Goal: Task Accomplishment & Management: Complete application form

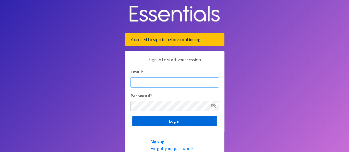
type input "[EMAIL_ADDRESS][DOMAIN_NAME]"
click at [144, 121] on input "Log in" at bounding box center [175, 121] width 84 height 10
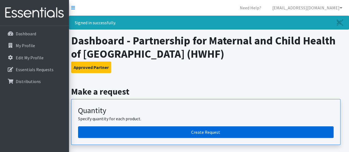
click at [217, 131] on link "Create Request" at bounding box center [206, 132] width 256 height 12
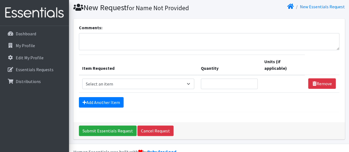
scroll to position [28, 0]
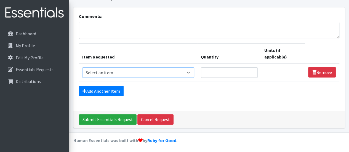
click at [170, 72] on select "Select an item # of Children this order will serve # of Individuals Living in H…" at bounding box center [138, 72] width 112 height 10
select select "13431"
click at [82, 67] on select "Select an item # of Children this order will serve # of Individuals Living in H…" at bounding box center [138, 72] width 112 height 10
click at [224, 70] on input "Quantity" at bounding box center [229, 72] width 57 height 10
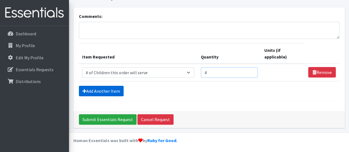
type input "4"
click at [119, 87] on link "Add Another Item" at bounding box center [101, 91] width 45 height 10
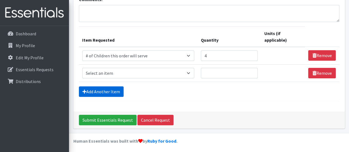
scroll to position [46, 0]
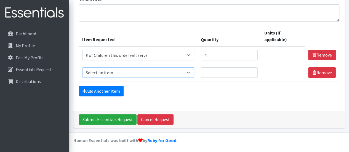
click at [132, 71] on select "Select an item # of Children this order will serve # of Individuals Living in H…" at bounding box center [138, 72] width 112 height 10
select select "6076"
click at [82, 67] on select "Select an item # of Children this order will serve # of Individuals Living in H…" at bounding box center [138, 72] width 112 height 10
click at [219, 70] on input "Quantity" at bounding box center [229, 72] width 57 height 10
click at [219, 53] on input "4" at bounding box center [229, 55] width 57 height 10
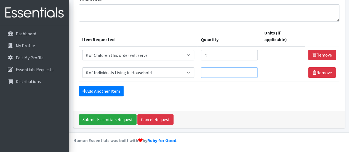
click at [218, 68] on input "Quantity" at bounding box center [229, 72] width 57 height 10
type input "5"
click at [115, 92] on link "Add Another Item" at bounding box center [101, 91] width 45 height 10
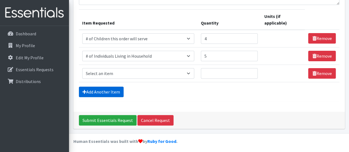
scroll to position [63, 0]
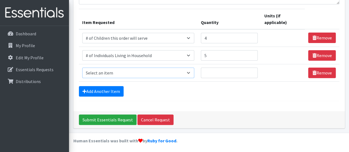
click at [123, 73] on select "Select an item # of Children this order will serve # of Individuals Living in H…" at bounding box center [138, 73] width 112 height 10
click at [82, 68] on select "Select an item # of Children this order will serve # of Individuals Living in H…" at bounding box center [138, 73] width 112 height 10
click at [142, 70] on select "Select an item # of Children this order will serve # of Individuals Living in H…" at bounding box center [138, 73] width 112 height 10
select select "5710"
click at [82, 68] on select "Select an item # of Children this order will serve # of Individuals Living in H…" at bounding box center [138, 73] width 112 height 10
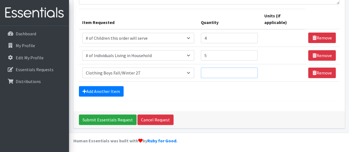
click at [232, 69] on input "Quantity" at bounding box center [229, 73] width 57 height 10
type input "1"
click at [113, 91] on link "Add Another Item" at bounding box center [101, 91] width 45 height 10
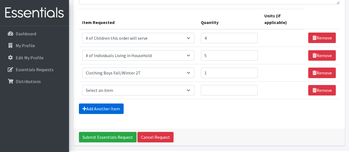
scroll to position [80, 0]
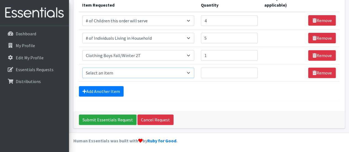
click at [128, 72] on select "Select an item # of Children this order will serve # of Individuals Living in H…" at bounding box center [138, 73] width 112 height 10
select select "5744"
click at [82, 68] on select "Select an item # of Children this order will serve # of Individuals Living in H…" at bounding box center [138, 73] width 112 height 10
click at [248, 70] on input "Quantity" at bounding box center [229, 73] width 57 height 10
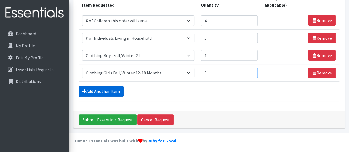
type input "3"
click at [116, 91] on link "Add Another Item" at bounding box center [101, 91] width 45 height 10
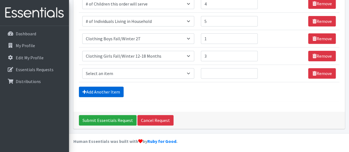
scroll to position [98, 0]
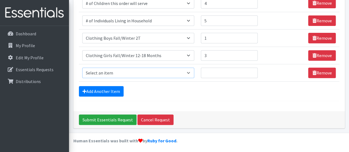
click at [121, 72] on select "Select an item # of Children this order will serve # of Individuals Living in H…" at bounding box center [138, 73] width 112 height 10
click at [151, 68] on select "Select an item # of Children this order will serve # of Individuals Living in H…" at bounding box center [138, 73] width 112 height 10
